Goal: Information Seeking & Learning: Learn about a topic

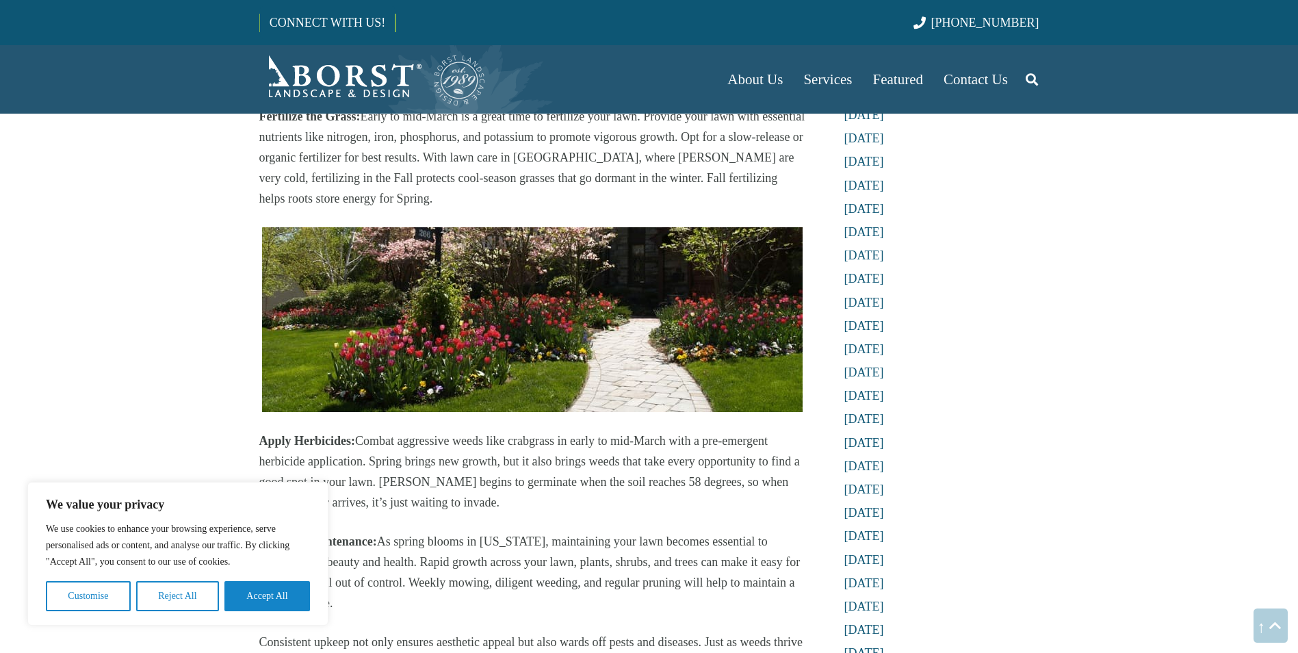
scroll to position [890, 0]
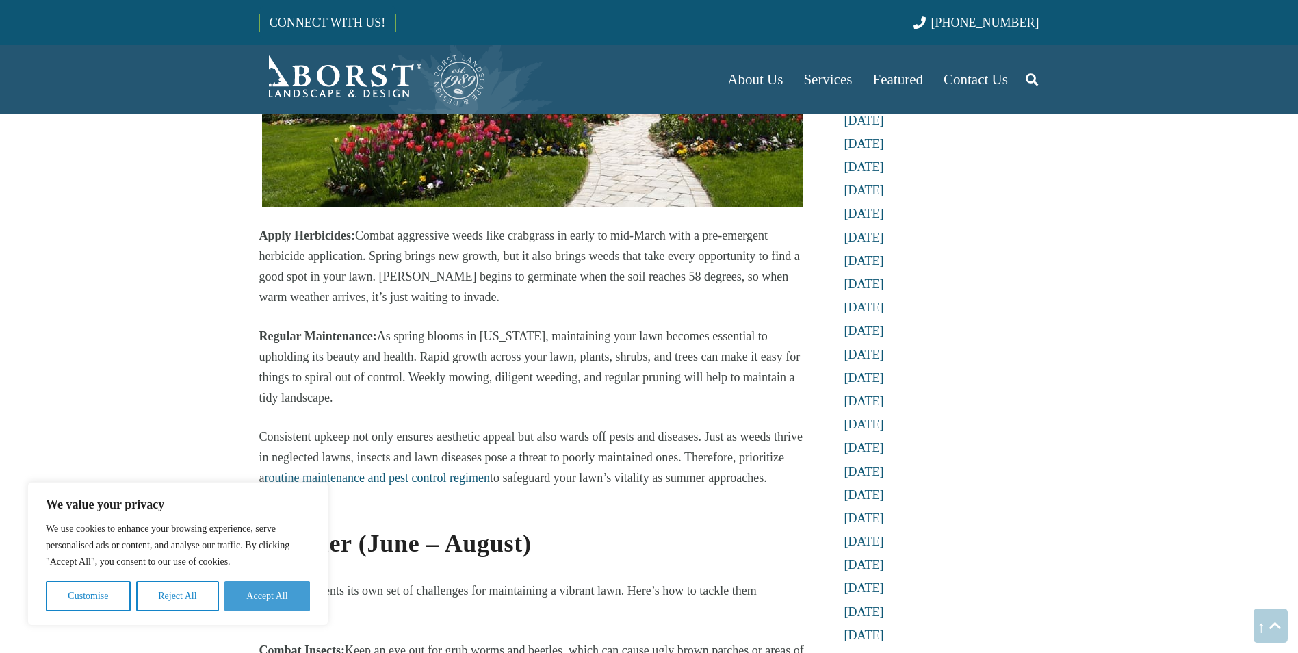
click at [270, 586] on button "Accept All" at bounding box center [267, 596] width 86 height 30
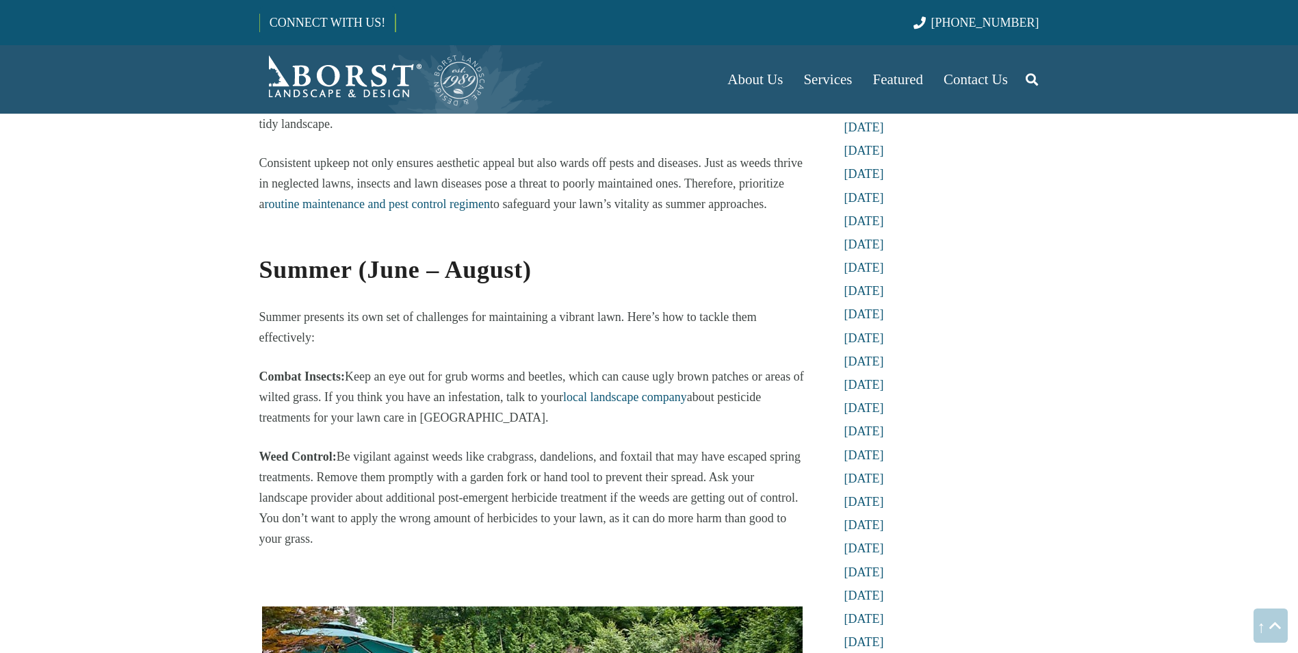
scroll to position [0, 0]
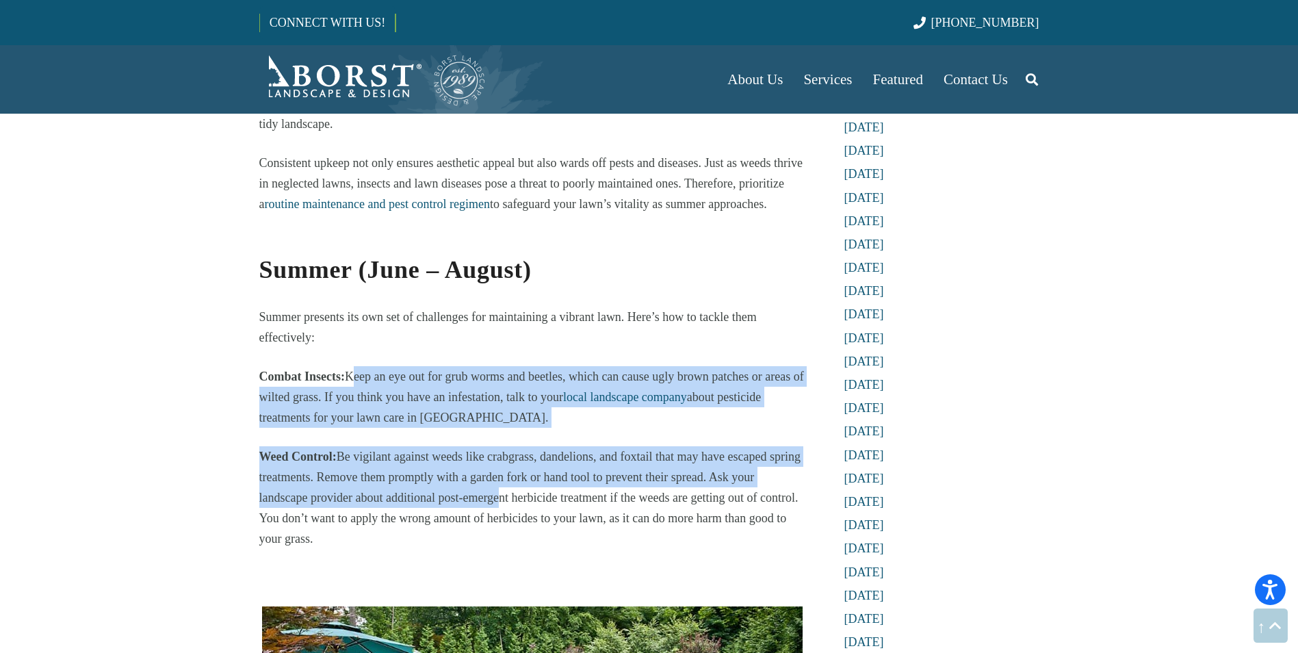
drag, startPoint x: 352, startPoint y: 320, endPoint x: 495, endPoint y: 450, distance: 193.8
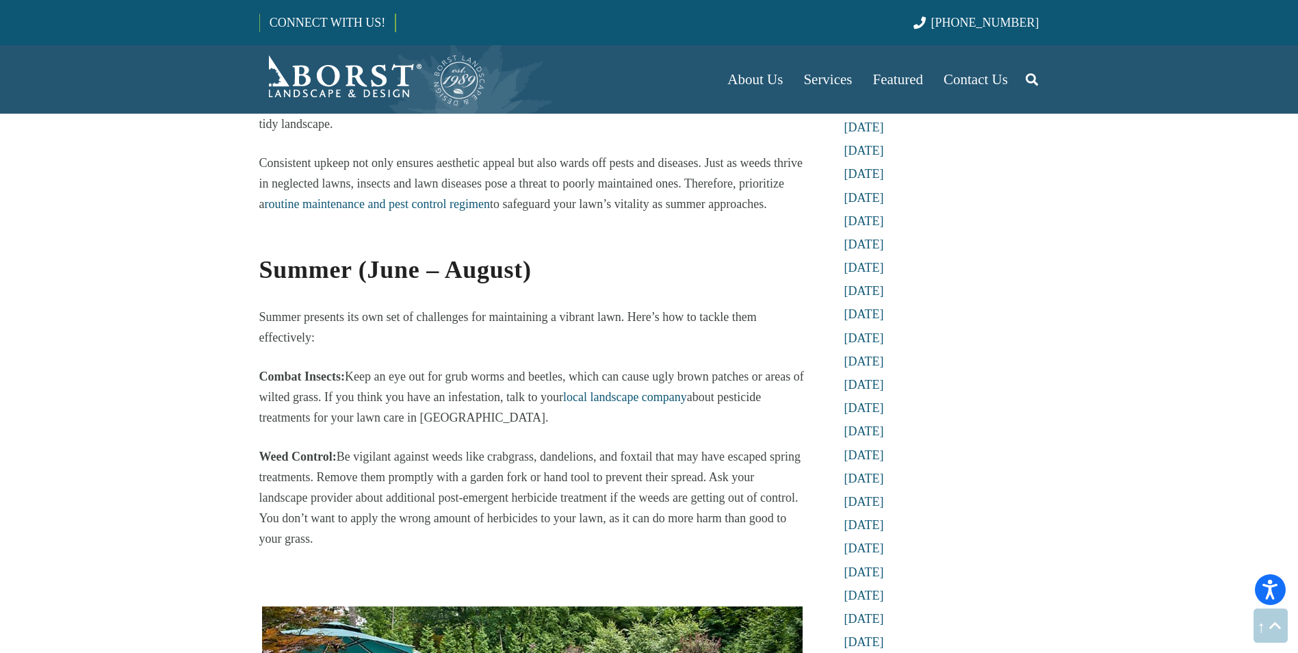
click at [495, 450] on p "Weed Control: Be vigilant against weeds like crabgrass, dandelions, and foxtail…" at bounding box center [532, 497] width 546 height 103
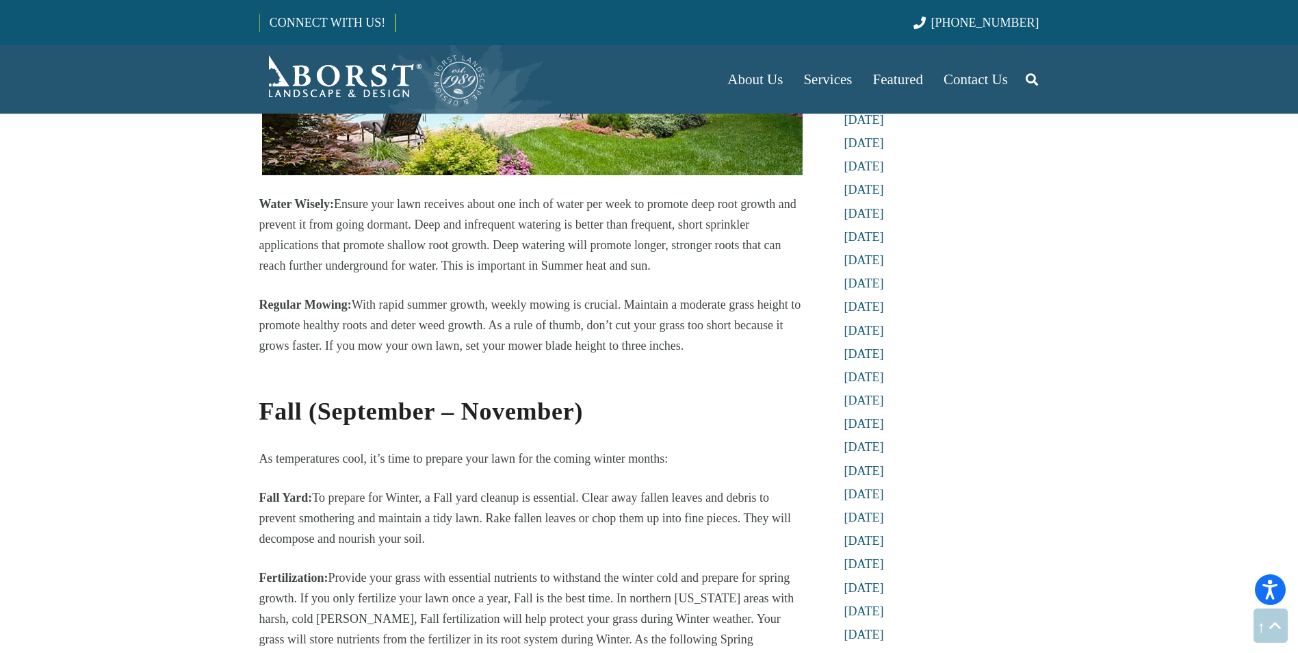
scroll to position [1848, 0]
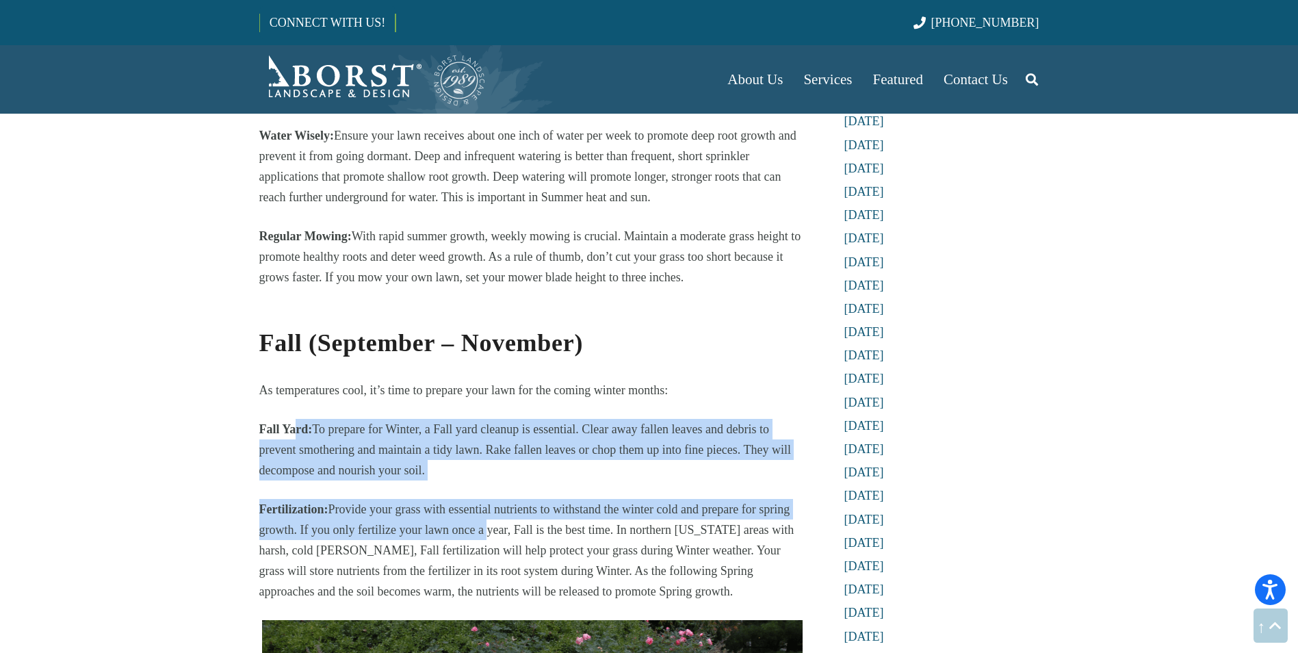
drag, startPoint x: 293, startPoint y: 373, endPoint x: 488, endPoint y: 485, distance: 225.0
click at [488, 485] on div "Year-Round Lawn Care for NJ Residents Ensuring a vibrant and healthy lawn deman…" at bounding box center [532, 141] width 546 height 3215
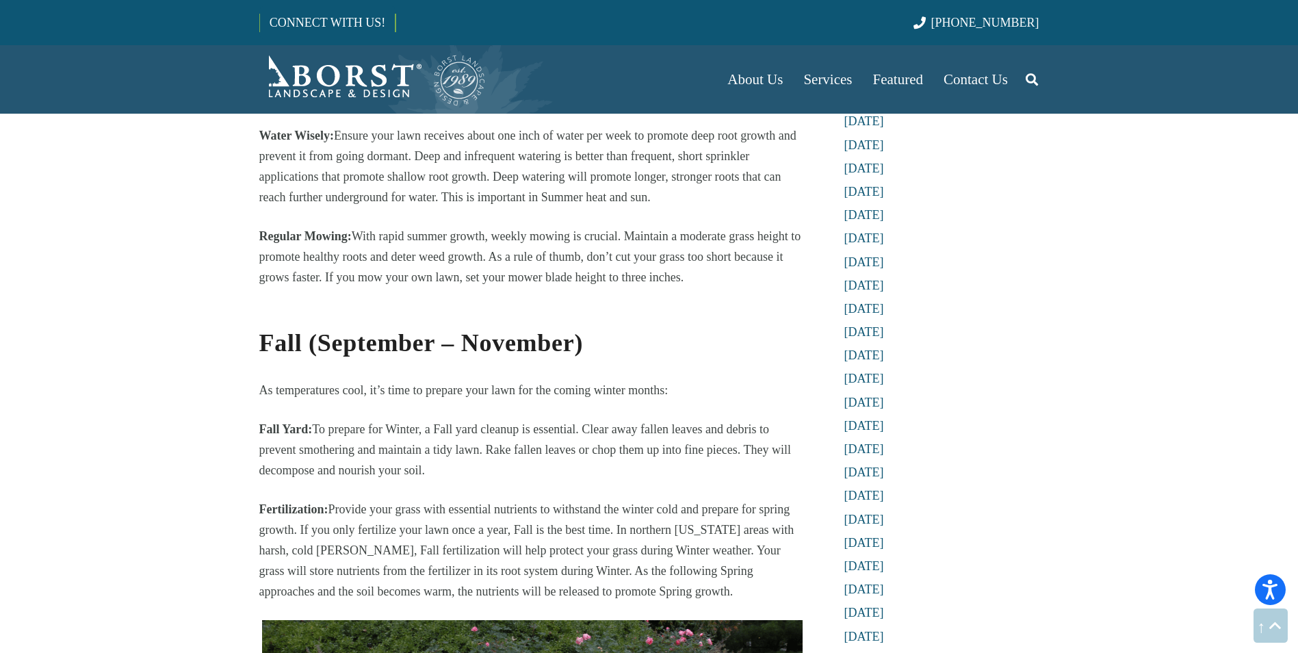
drag, startPoint x: 488, startPoint y: 485, endPoint x: 494, endPoint y: 493, distance: 9.7
click at [494, 499] on p "Fertilization: Provide your grass with essential nutrients to withstand the win…" at bounding box center [532, 550] width 546 height 103
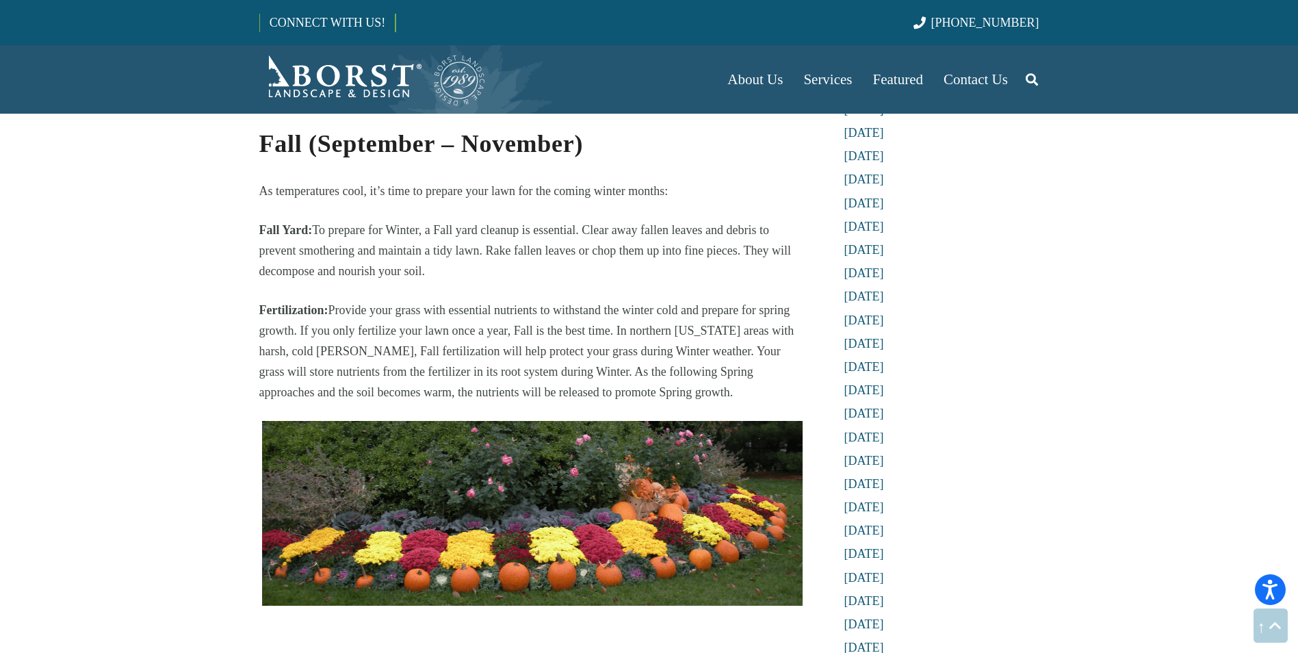
scroll to position [2053, 0]
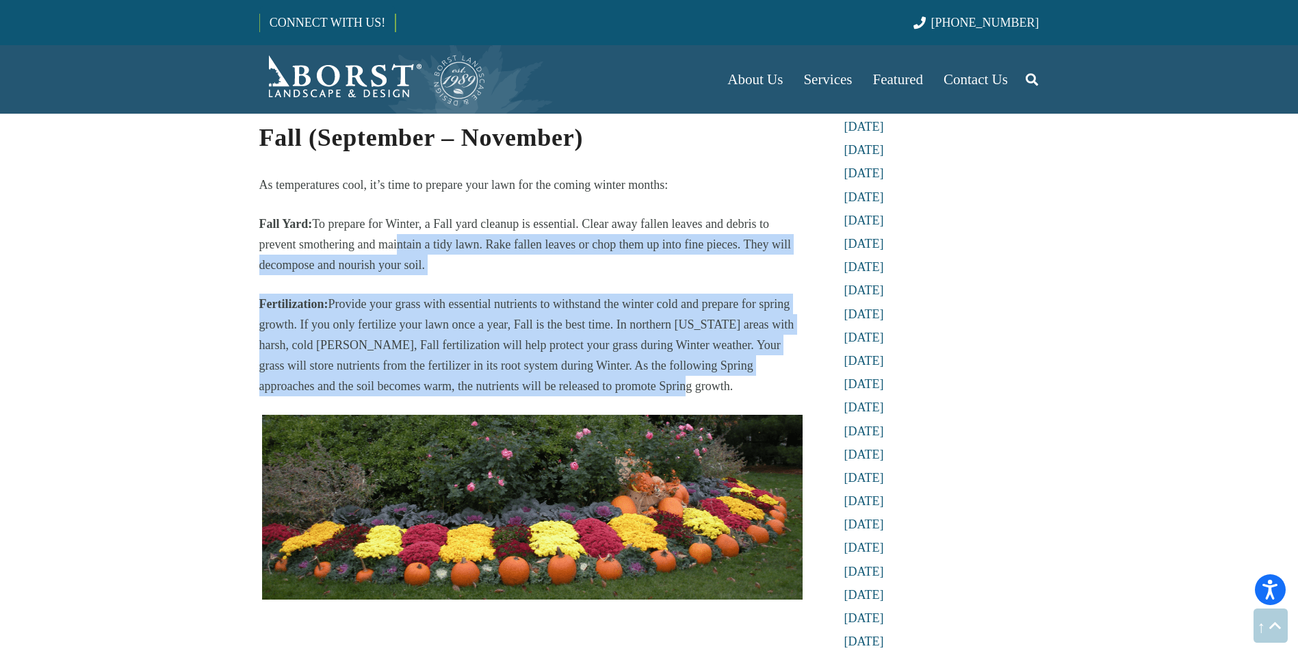
drag, startPoint x: 396, startPoint y: 194, endPoint x: 593, endPoint y: 320, distance: 232.9
drag, startPoint x: 593, startPoint y: 320, endPoint x: 597, endPoint y: 327, distance: 8.9
click at [597, 327] on p "Fertilization: Provide your grass with essential nutrients to withstand the win…" at bounding box center [532, 345] width 546 height 103
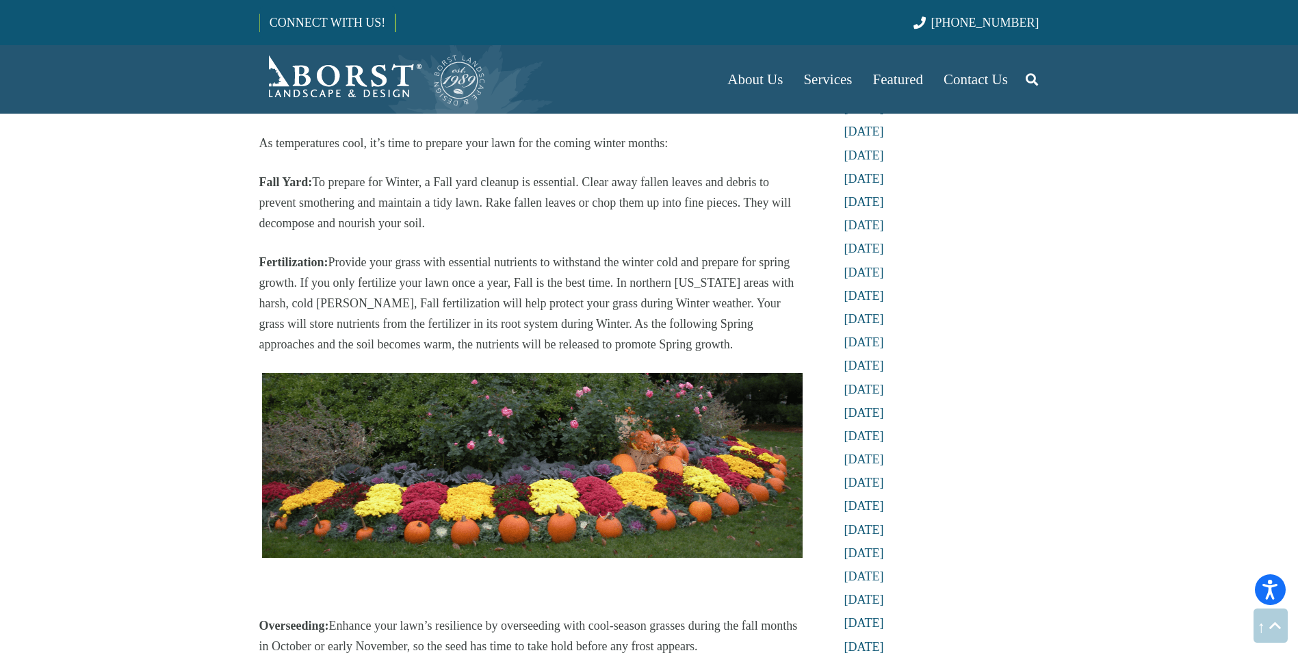
scroll to position [2258, 0]
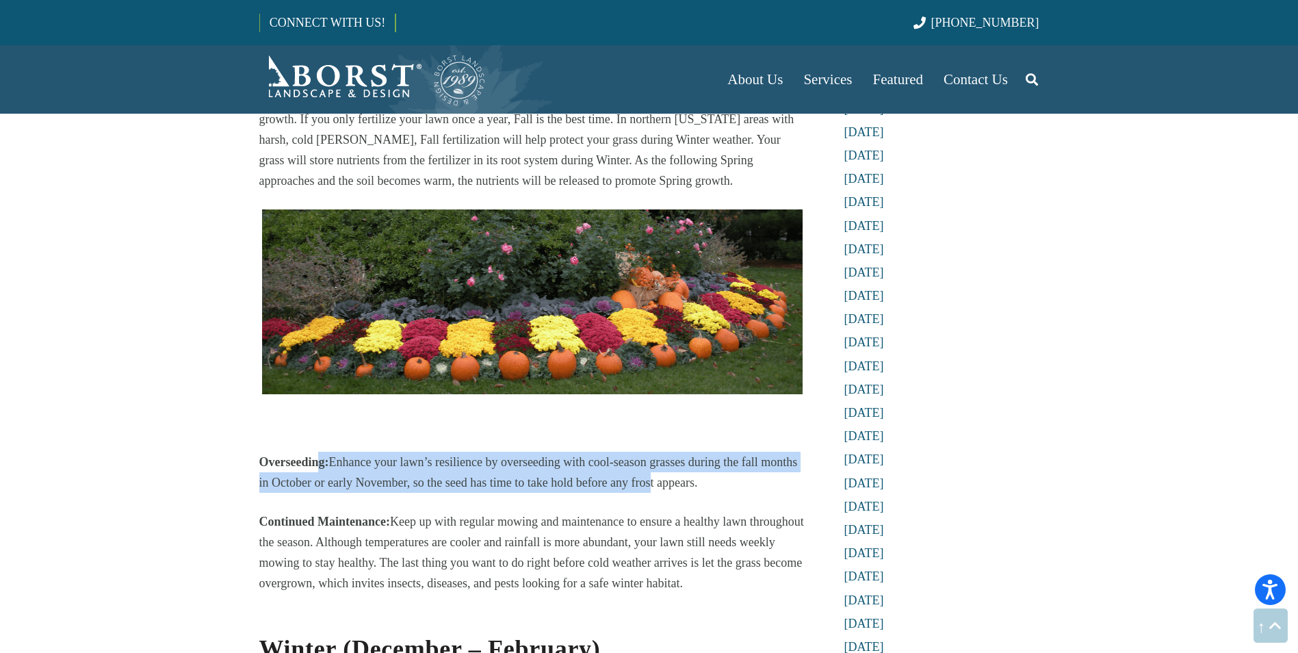
drag, startPoint x: 339, startPoint y: 403, endPoint x: 647, endPoint y: 422, distance: 307.9
click at [647, 452] on p "Overseeding: Enhance your lawn’s resilience by overseeding with cool-season gra…" at bounding box center [532, 472] width 546 height 41
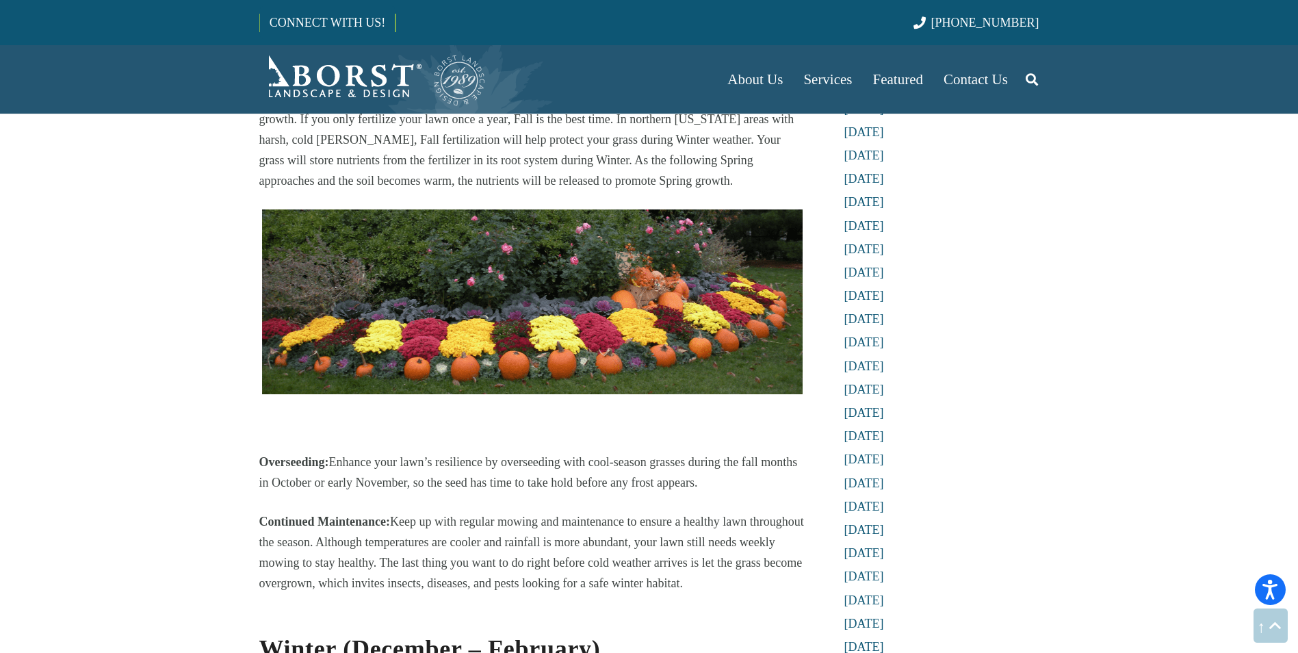
drag, startPoint x: 647, startPoint y: 422, endPoint x: 655, endPoint y: 422, distance: 8.2
click at [655, 452] on p "Overseeding: Enhance your lawn’s resilience by overseeding with cool-season gra…" at bounding box center [532, 472] width 546 height 41
drag, startPoint x: 341, startPoint y: 399, endPoint x: 713, endPoint y: 433, distance: 373.2
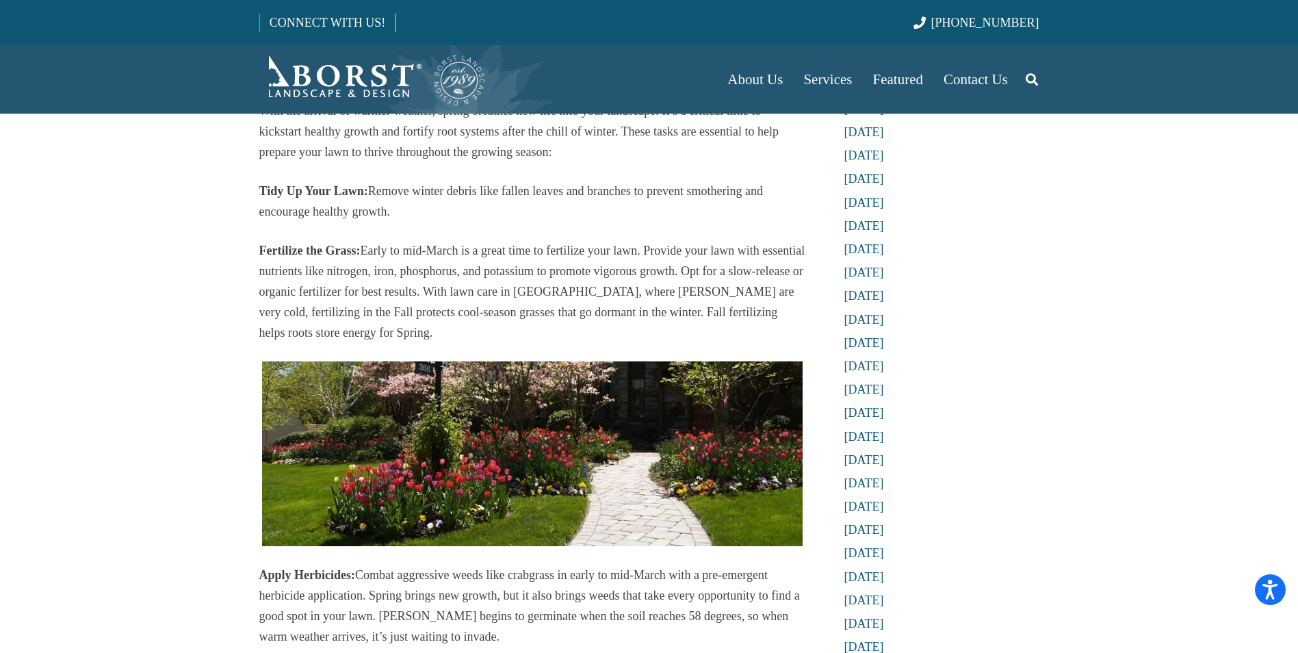
scroll to position [547, 0]
